Goal: Task Accomplishment & Management: Use online tool/utility

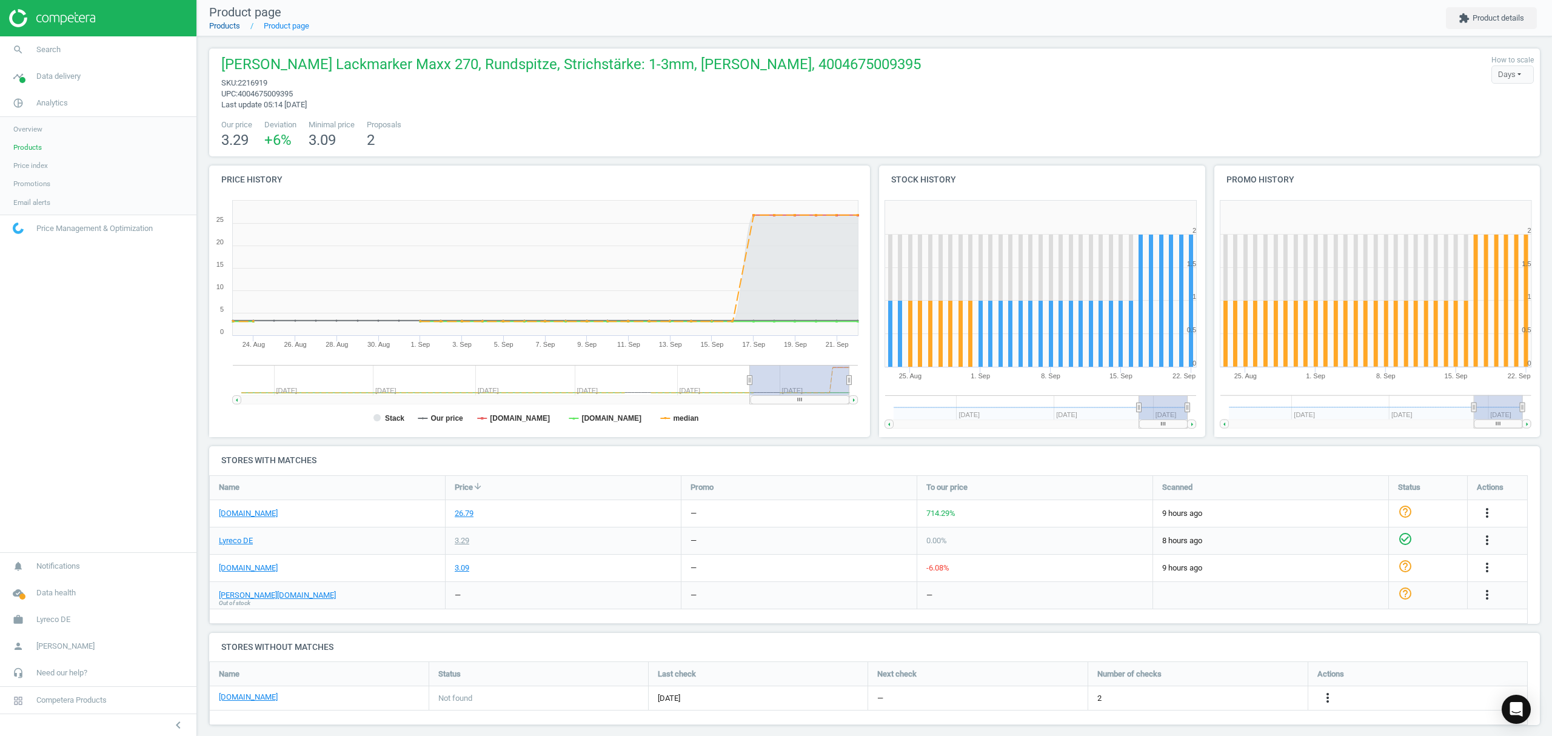
click at [219, 24] on link "Products" at bounding box center [224, 25] width 31 height 9
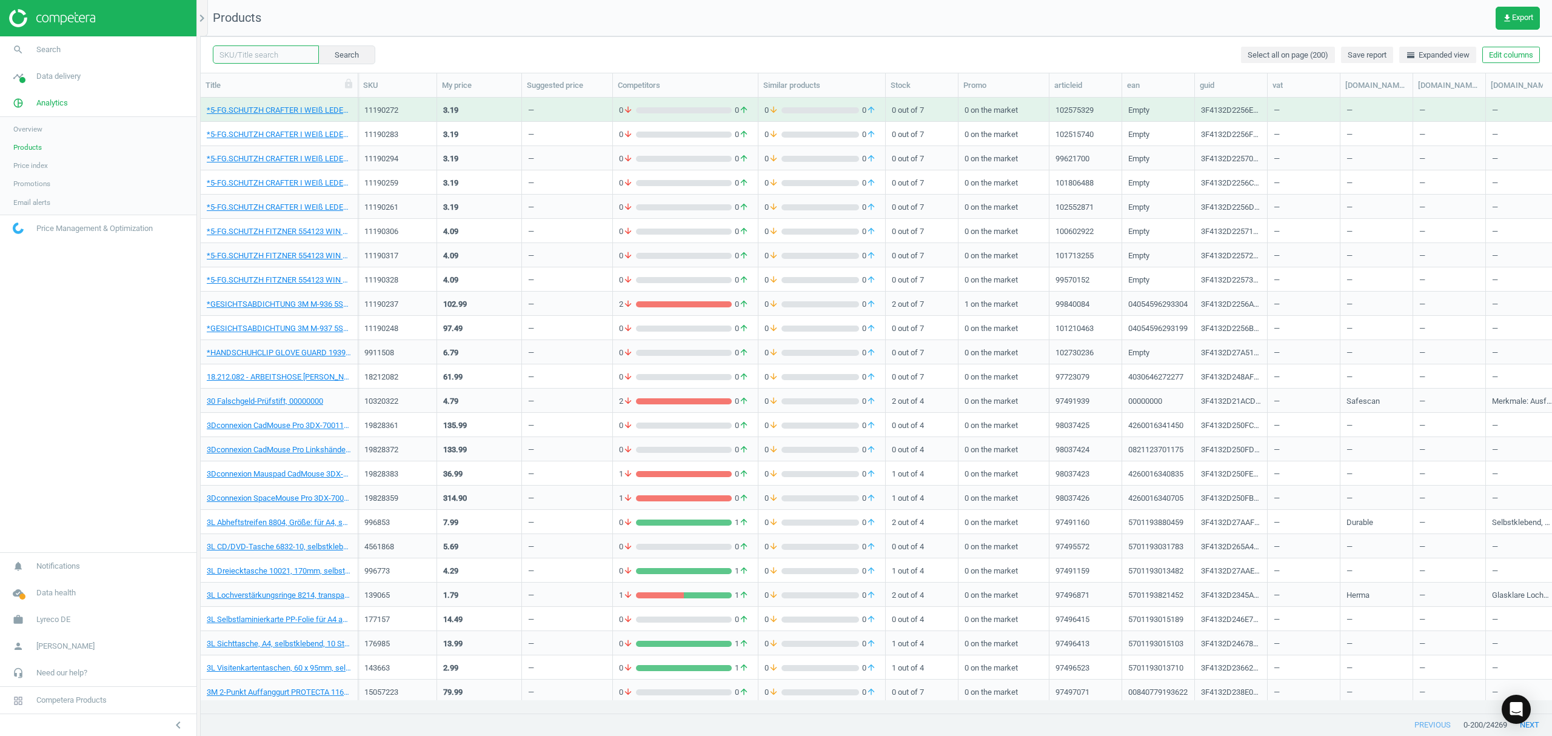
click at [247, 51] on input "text" at bounding box center [266, 54] width 106 height 18
paste input "6542398"
type input "6542398"
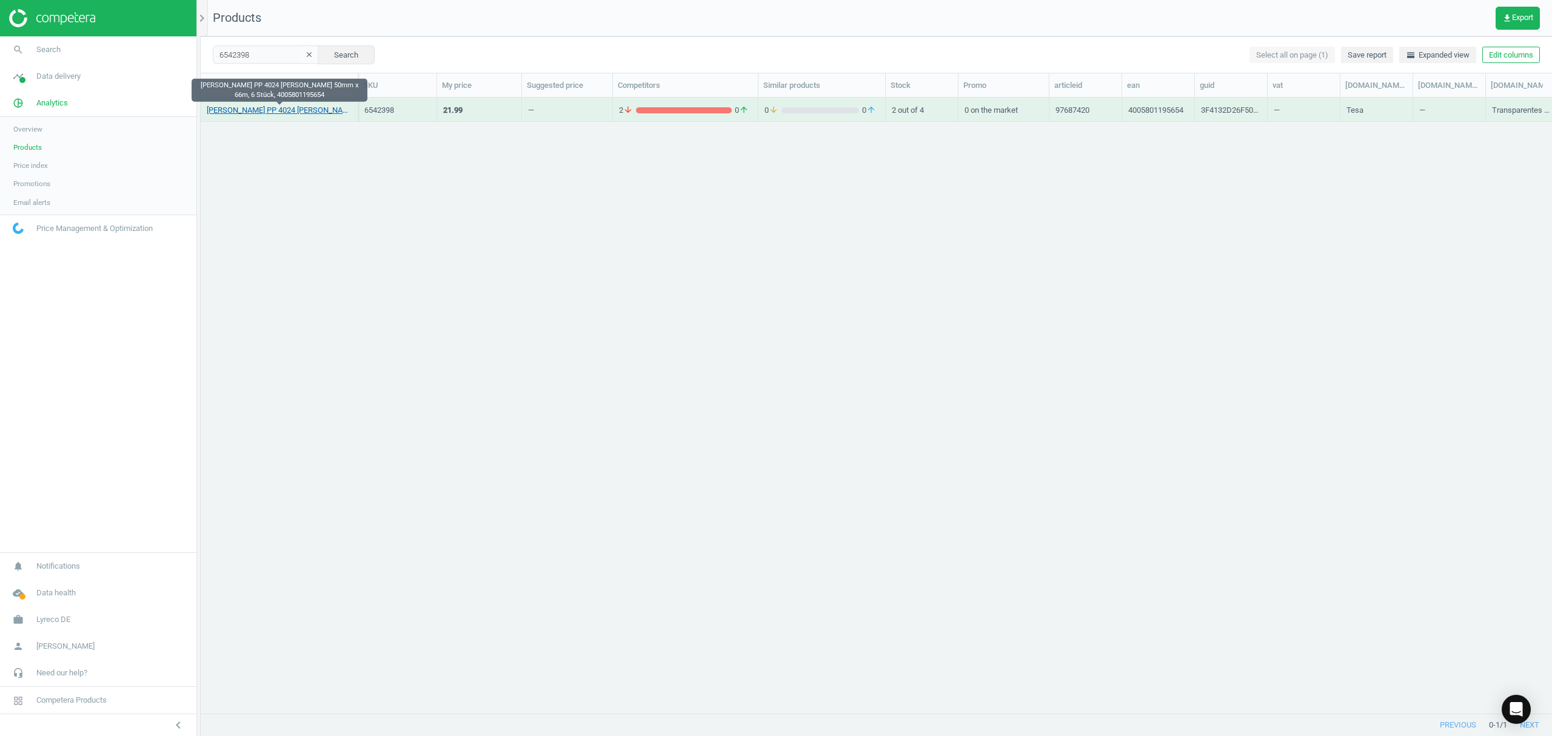
click at [240, 107] on link "[PERSON_NAME] PP 4024 [PERSON_NAME] 50mm x 66m, 6 Stück, 4005801195654" at bounding box center [279, 110] width 145 height 11
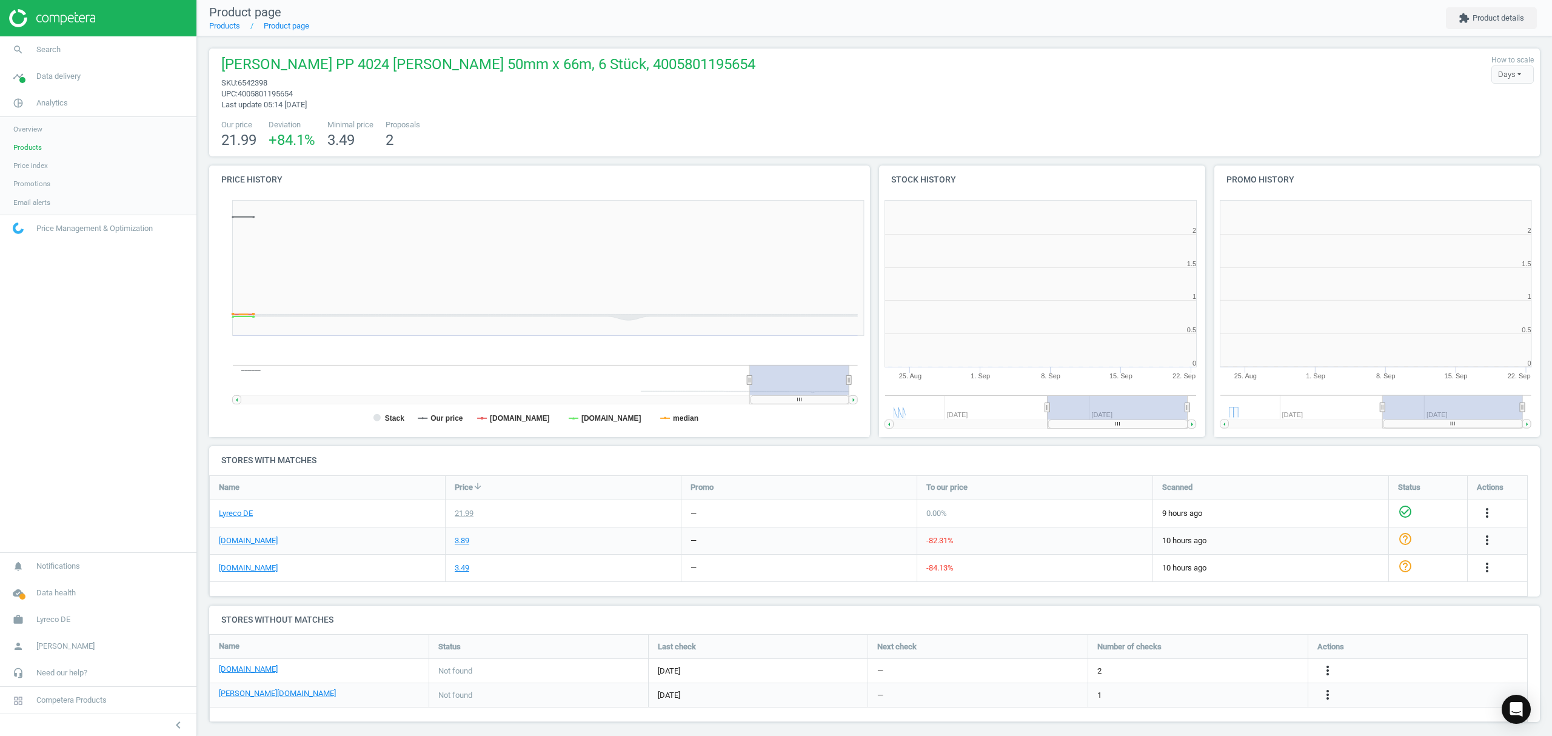
scroll to position [267, 347]
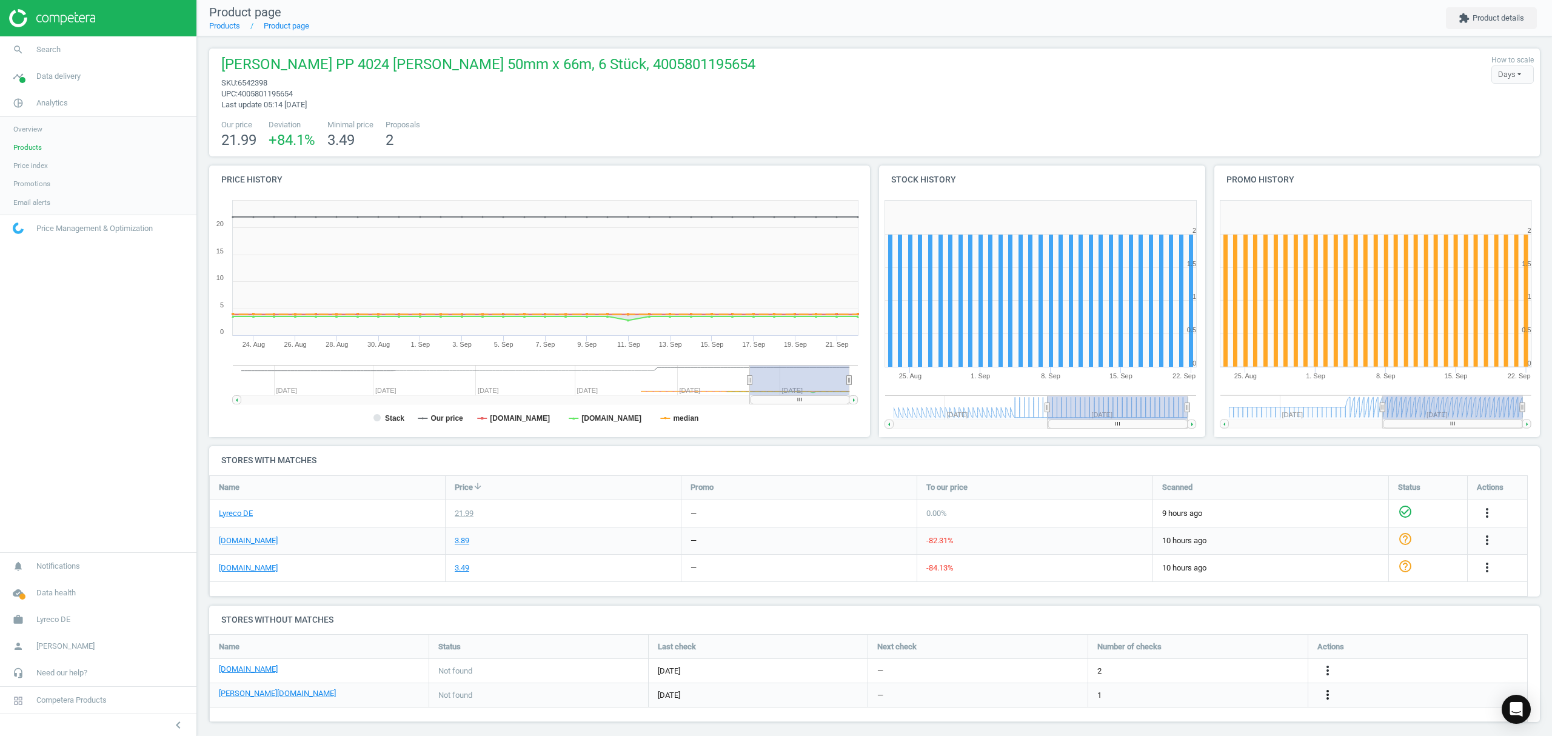
click at [1327, 697] on icon "more_vert" at bounding box center [1328, 695] width 15 height 15
click at [1220, 697] on link "Edit URL/product option" at bounding box center [1233, 695] width 166 height 19
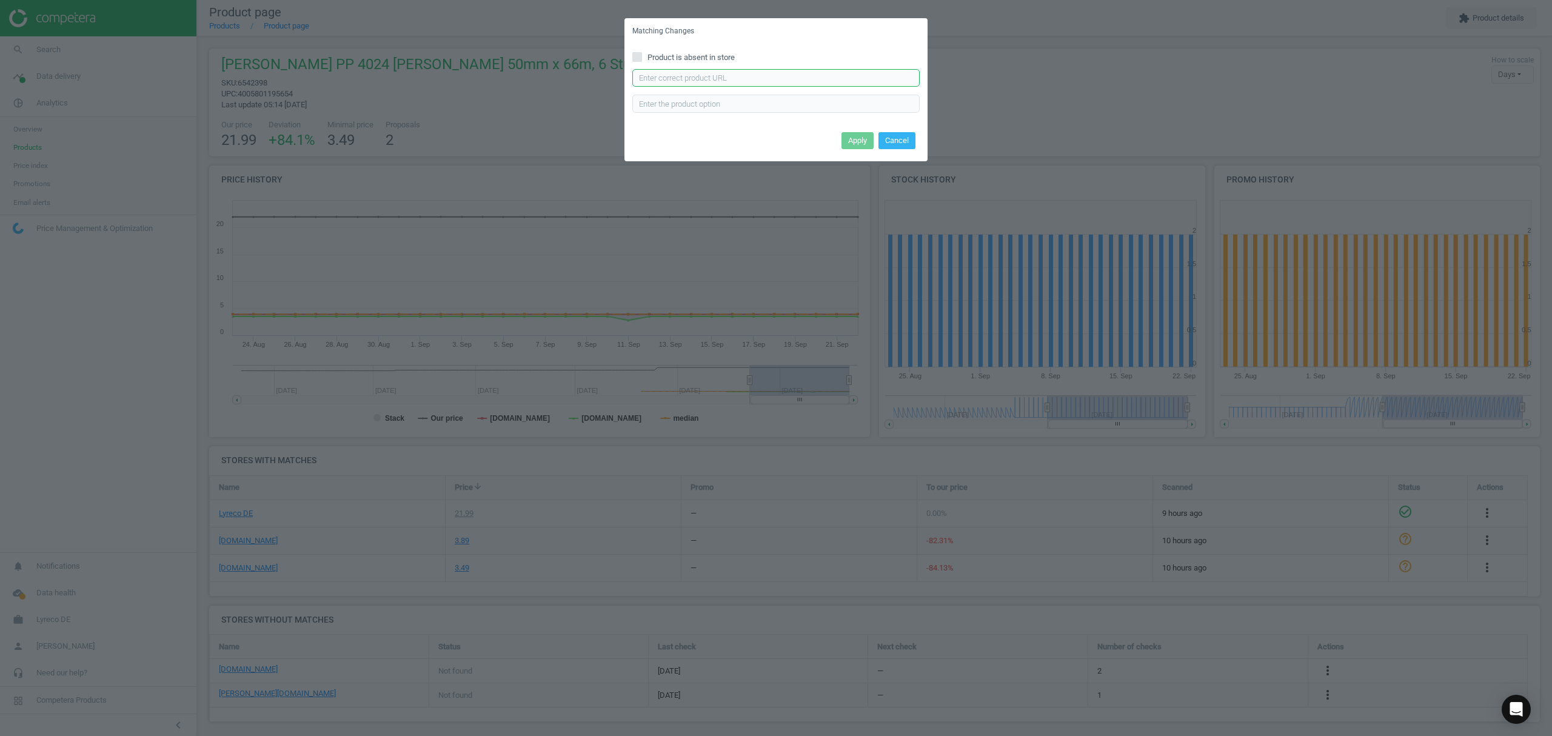
click at [737, 83] on input "text" at bounding box center [775, 78] width 287 height 18
paste input "[URL][DOMAIN_NAME][PERSON_NAME][PERSON_NAME][PERSON_NAME]"
type input "[URL][DOMAIN_NAME][PERSON_NAME][PERSON_NAME][PERSON_NAME]"
click at [856, 141] on button "Apply" at bounding box center [858, 140] width 32 height 17
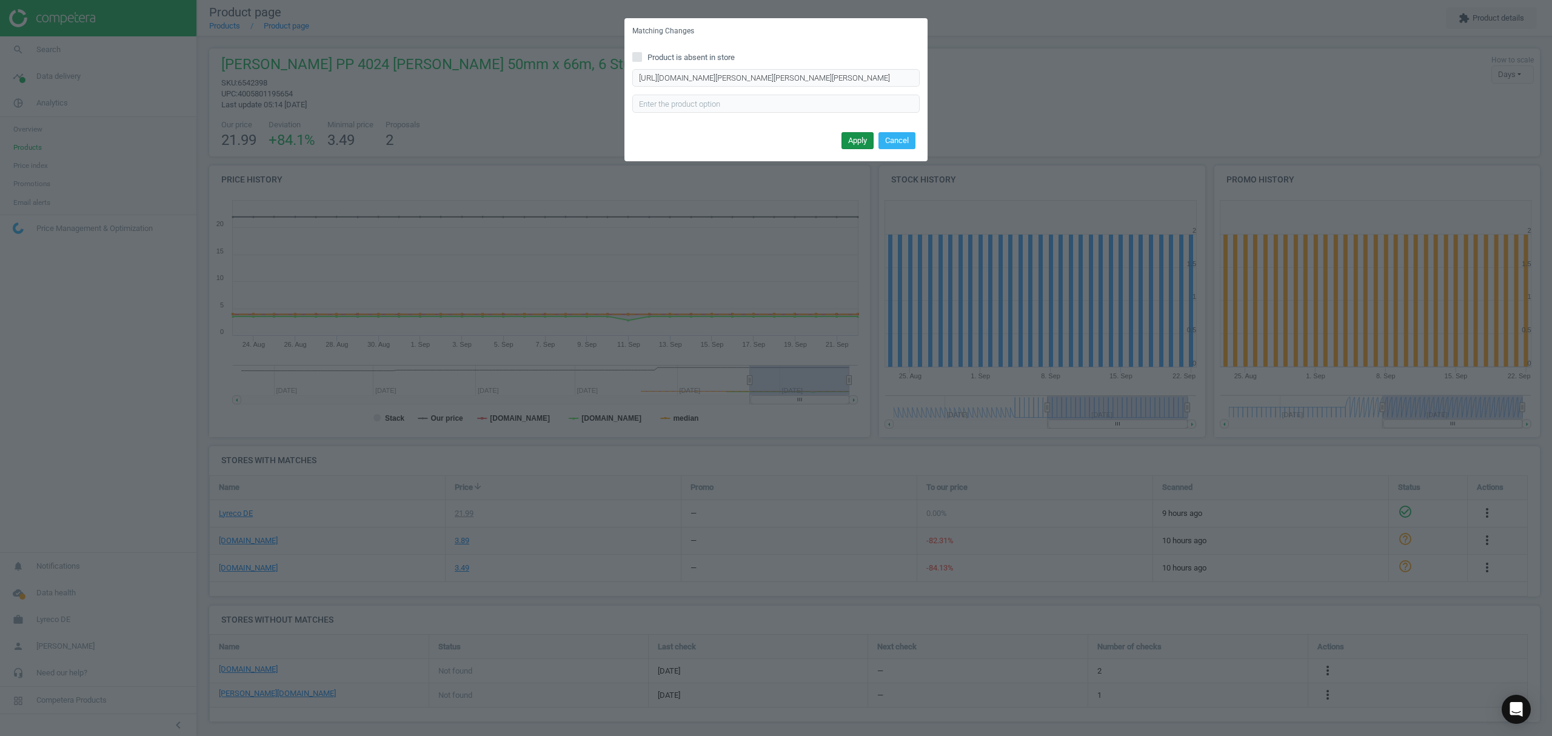
scroll to position [0, 0]
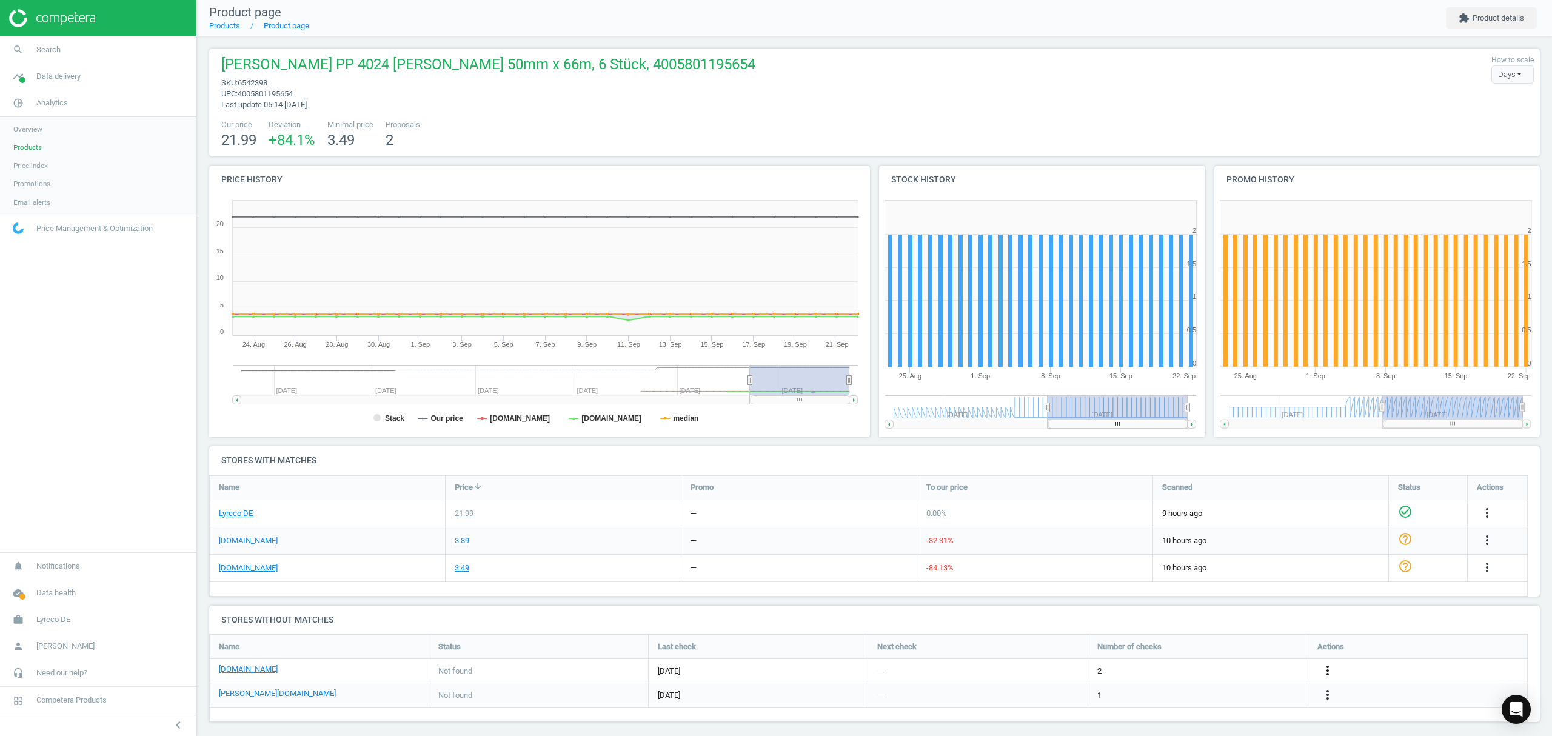
click at [1329, 668] on icon "more_vert" at bounding box center [1328, 670] width 15 height 15
click at [1203, 672] on link "Edit URL/product option" at bounding box center [1233, 671] width 166 height 19
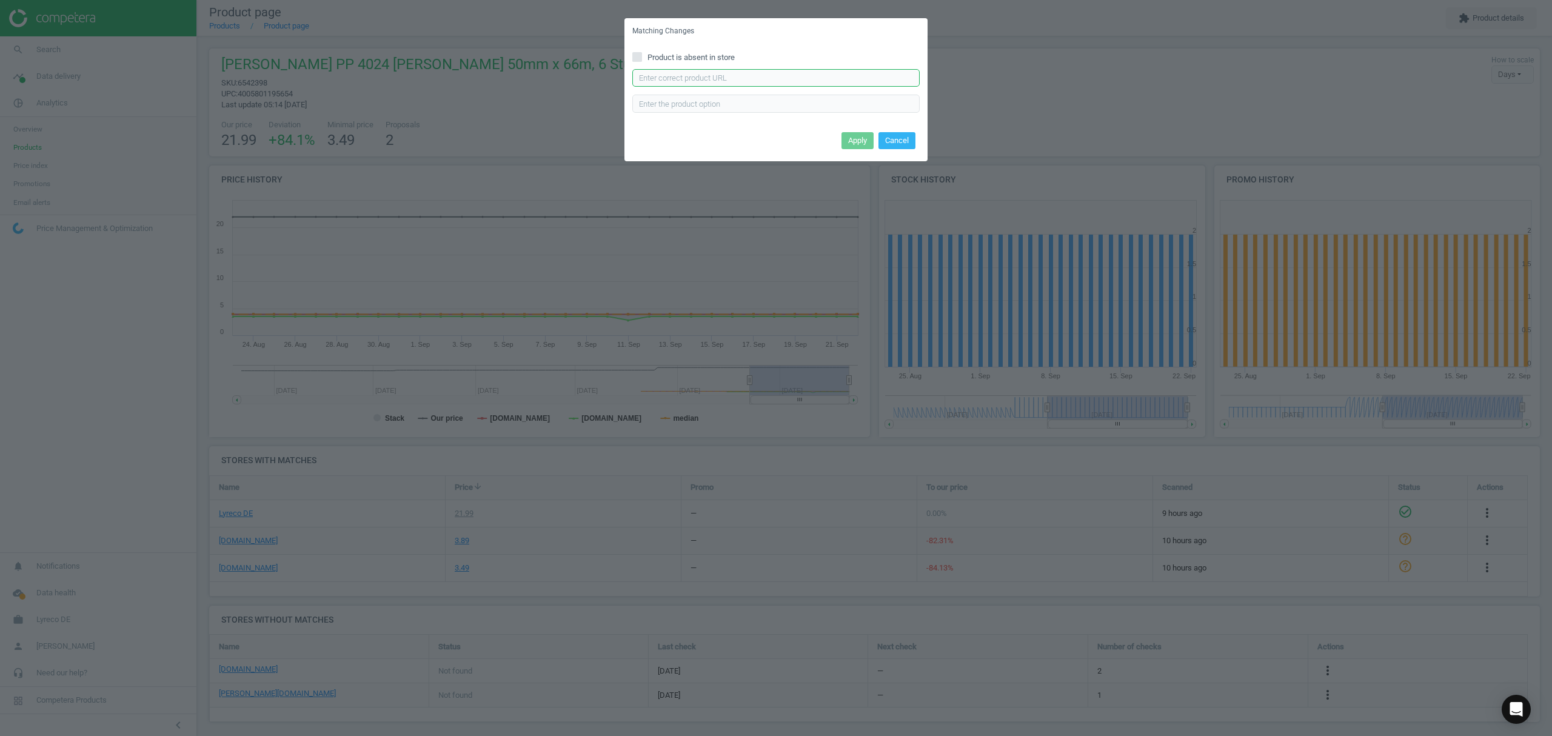
click at [747, 76] on input "text" at bounding box center [775, 78] width 287 height 18
paste input "[URL][DOMAIN_NAME][PERSON_NAME]"
type input "[URL][DOMAIN_NAME][PERSON_NAME]"
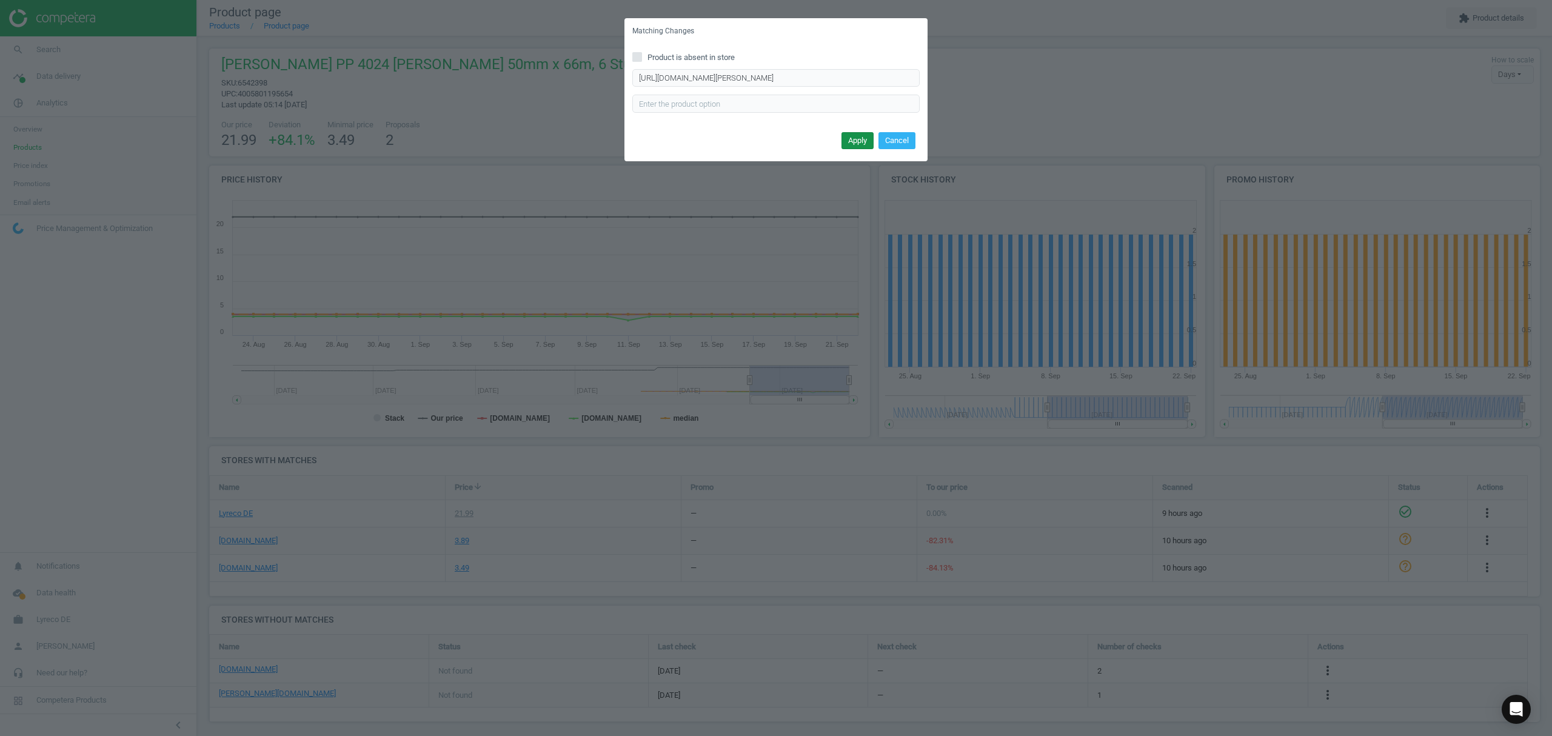
click at [861, 139] on button "Apply" at bounding box center [858, 140] width 32 height 17
